Goal: Navigation & Orientation: Find specific page/section

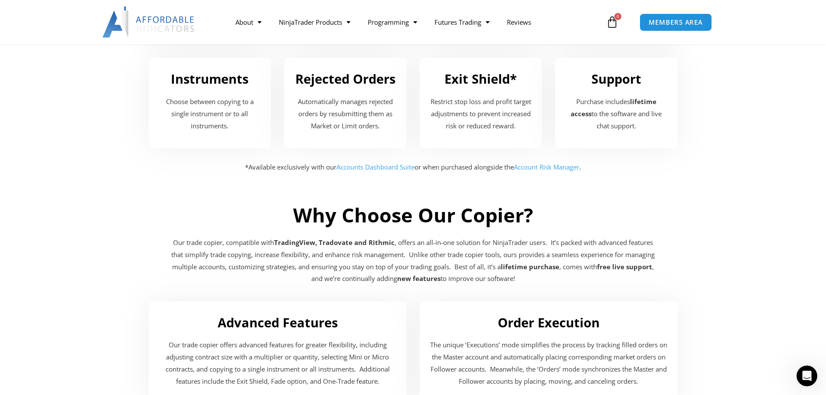
scroll to position [1330, 0]
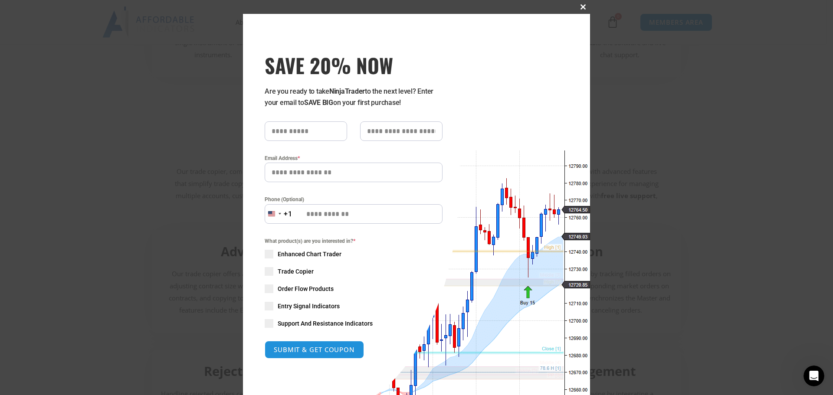
click at [577, 7] on span at bounding box center [583, 6] width 14 height 5
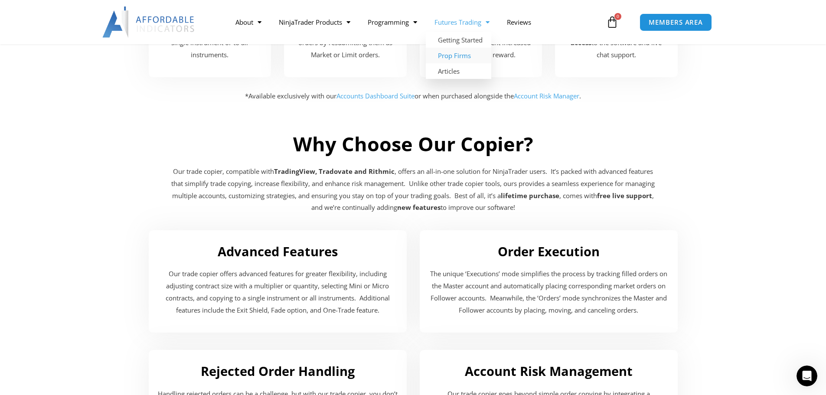
click at [464, 56] on link "Prop Firms" at bounding box center [459, 56] width 66 height 16
